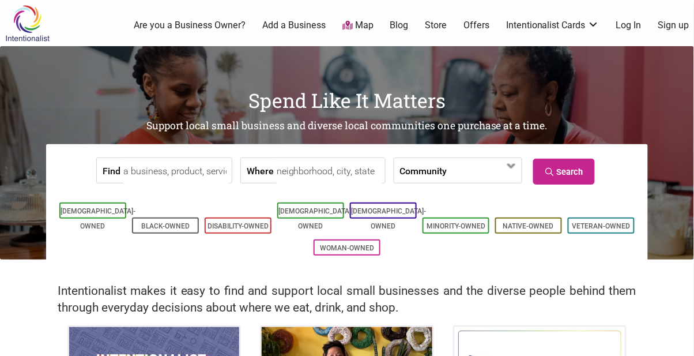
click at [321, 173] on input "Where" at bounding box center [329, 171] width 105 height 26
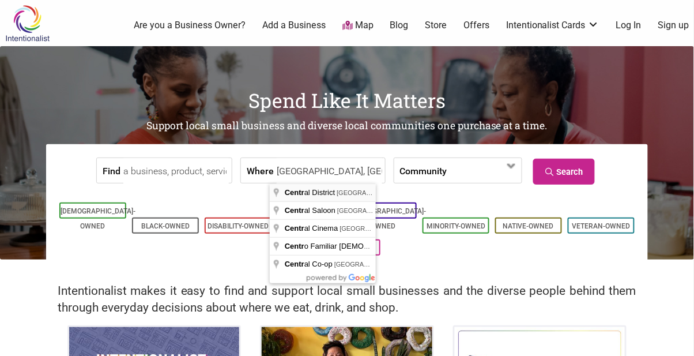
type input "[GEOGRAPHIC_DATA], [GEOGRAPHIC_DATA], [GEOGRAPHIC_DATA], [GEOGRAPHIC_DATA]"
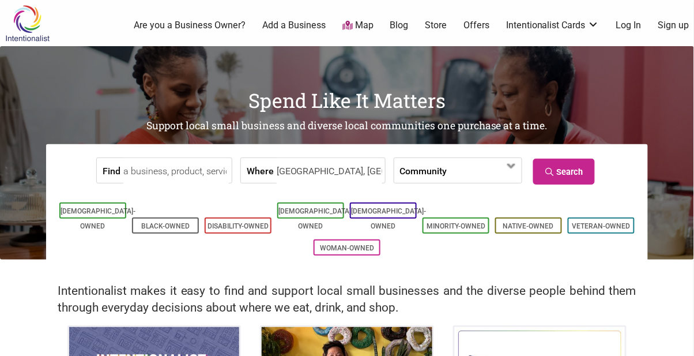
click at [191, 174] on input "Find" at bounding box center [175, 171] width 105 height 26
click at [509, 168] on span at bounding box center [512, 166] width 18 height 18
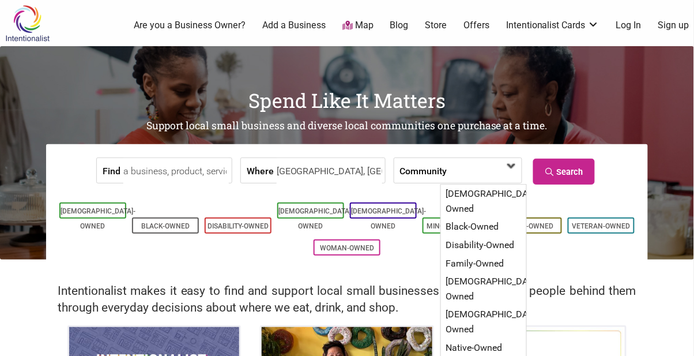
click at [510, 161] on span at bounding box center [512, 166] width 18 height 18
click at [576, 168] on link "Search" at bounding box center [564, 172] width 62 height 26
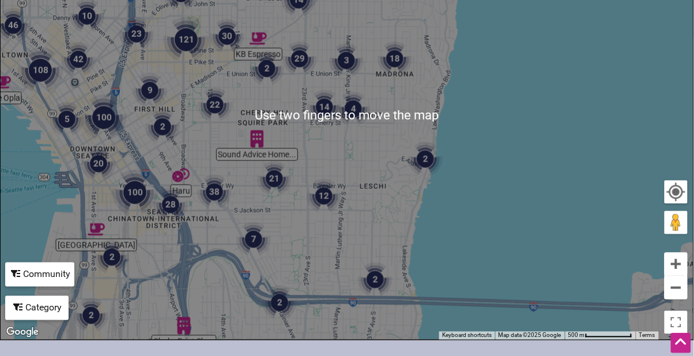
scroll to position [233, 0]
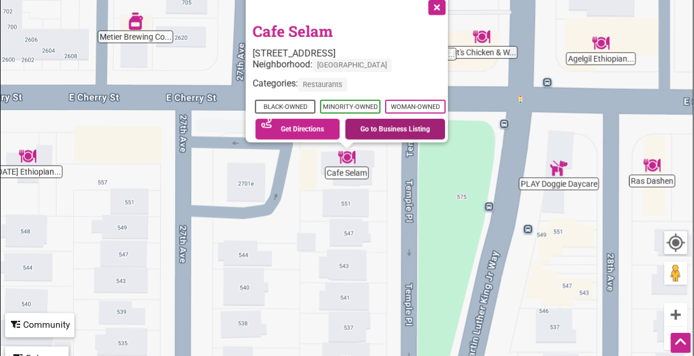
click at [409, 122] on link "Go to Business Listing" at bounding box center [395, 129] width 100 height 21
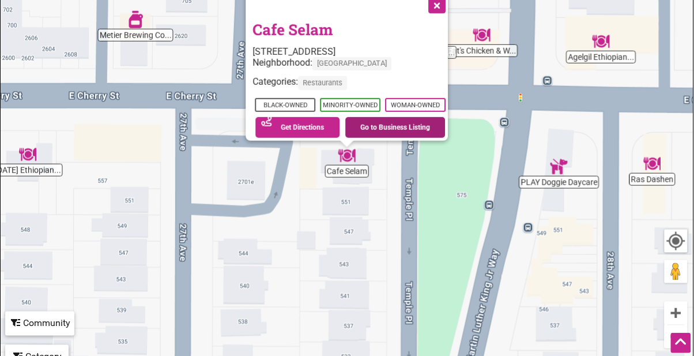
scroll to position [270, 0]
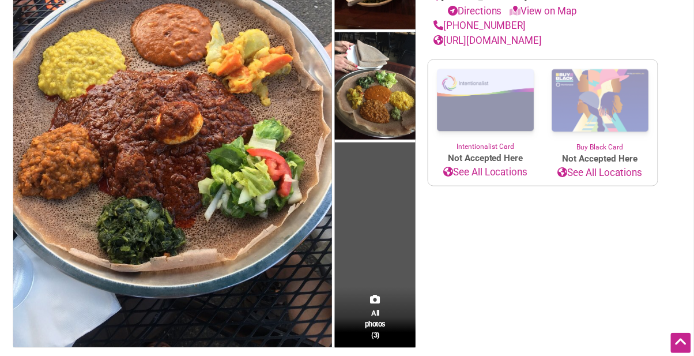
scroll to position [198, 0]
click at [522, 43] on link "[URL][DOMAIN_NAME]" at bounding box center [488, 41] width 109 height 12
